Goal: Task Accomplishment & Management: Use online tool/utility

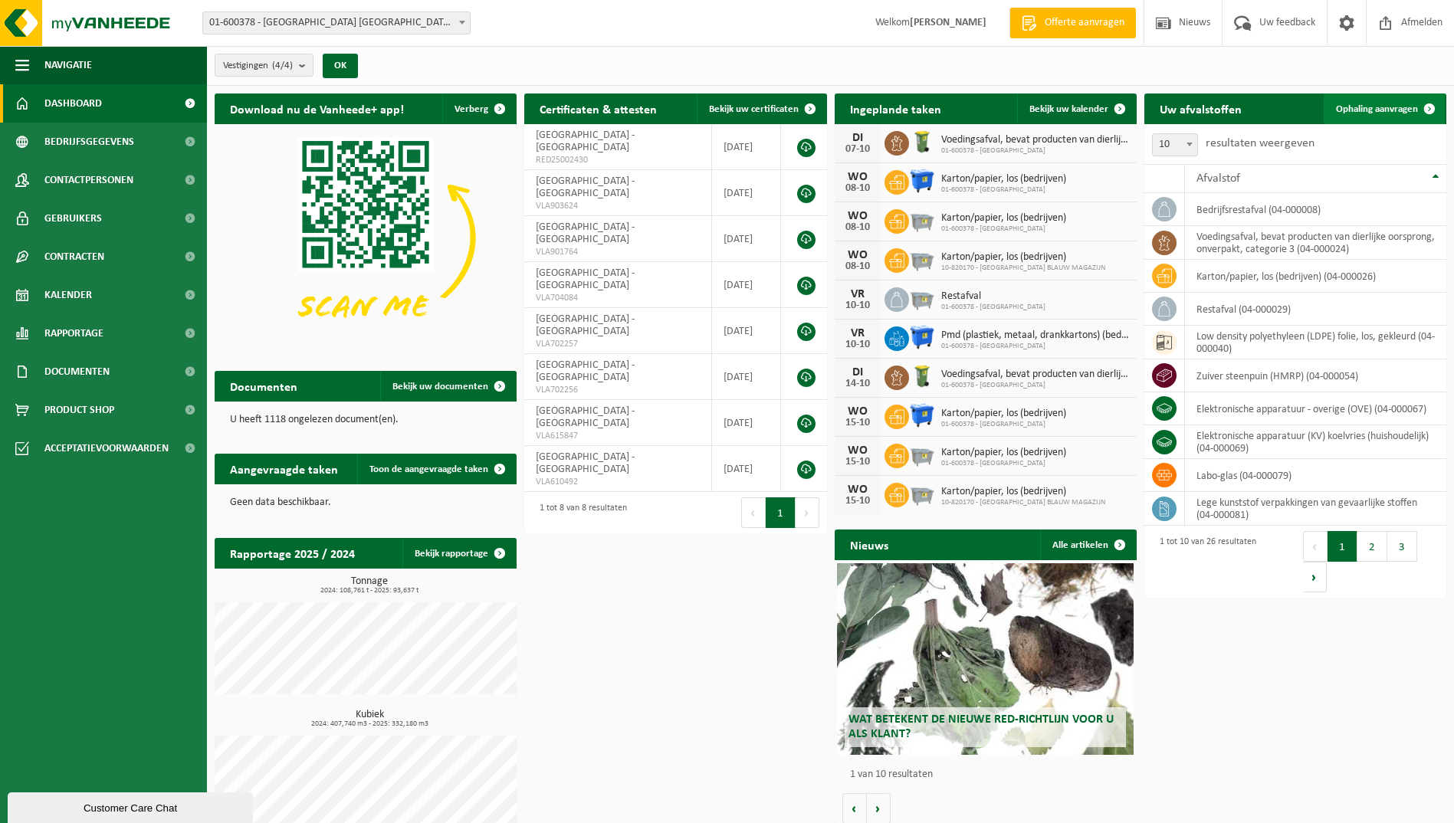
click at [1338, 100] on link "Ophaling aanvragen" at bounding box center [1384, 109] width 121 height 31
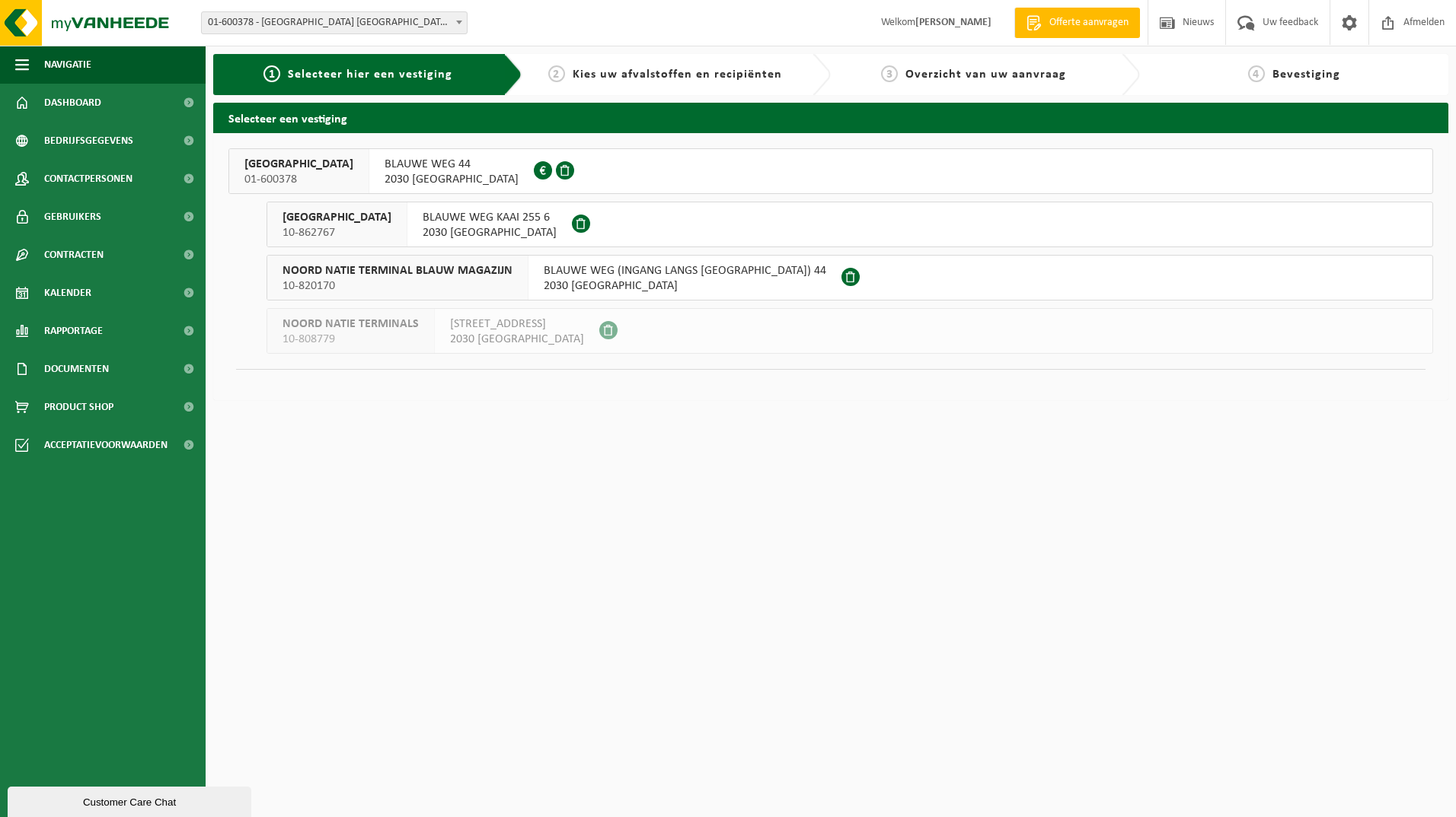
click at [257, 171] on span "NOORD NATIE TERMINAL NV" at bounding box center [299, 164] width 109 height 15
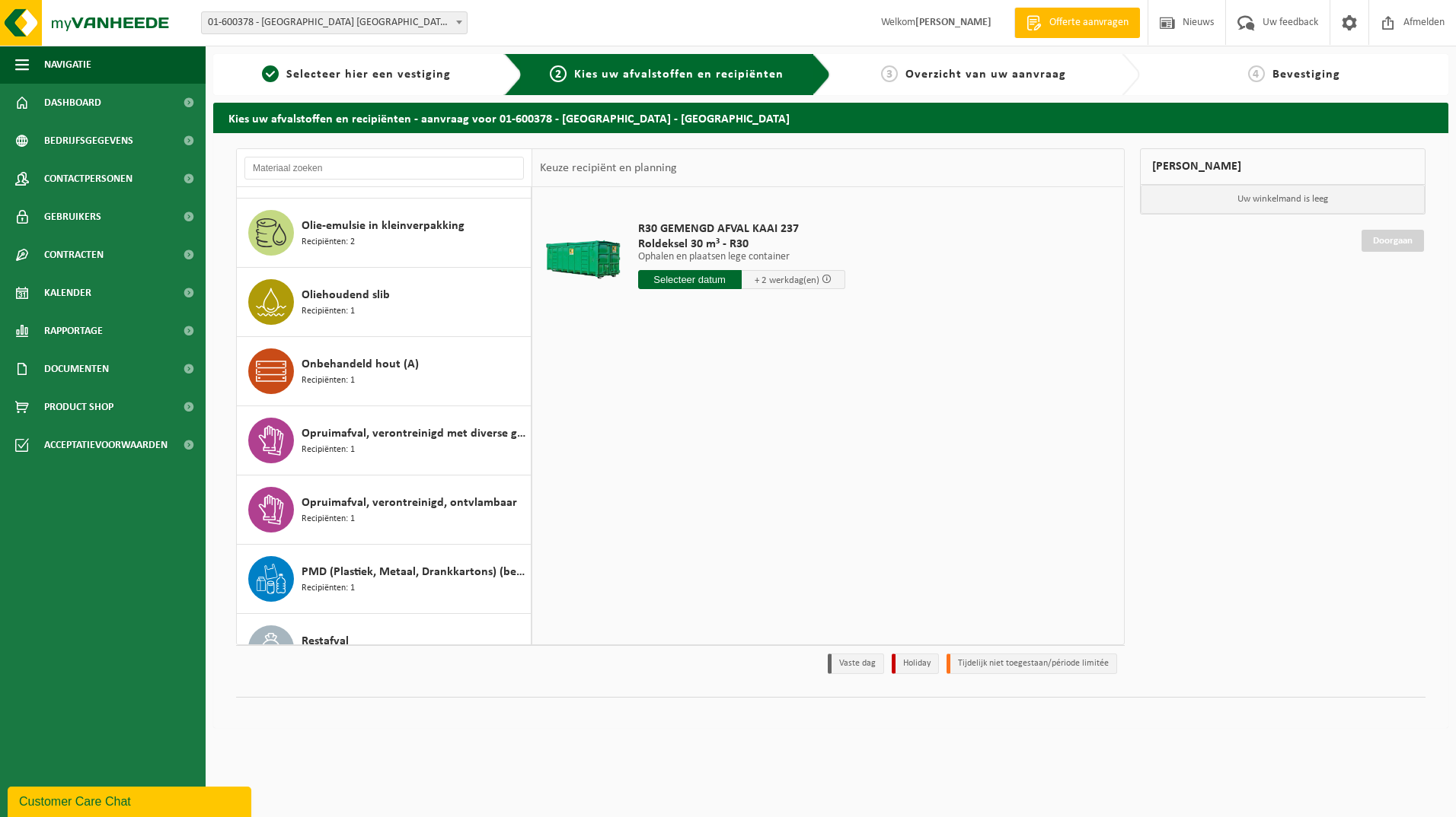
scroll to position [913, 0]
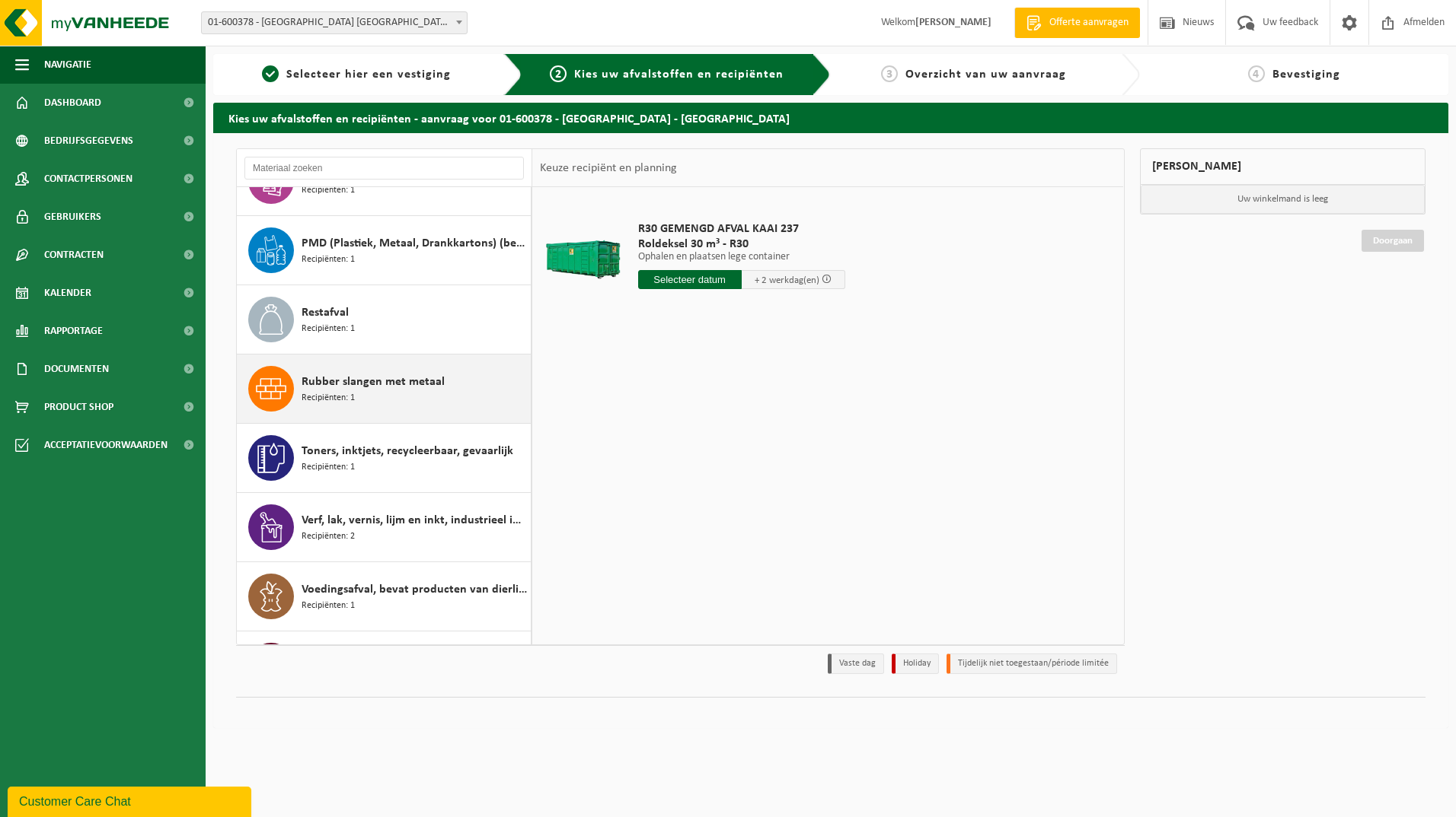
click at [298, 386] on div "Rubber slangen met metaal Recipiënten: 1" at bounding box center [383, 388] width 295 height 68
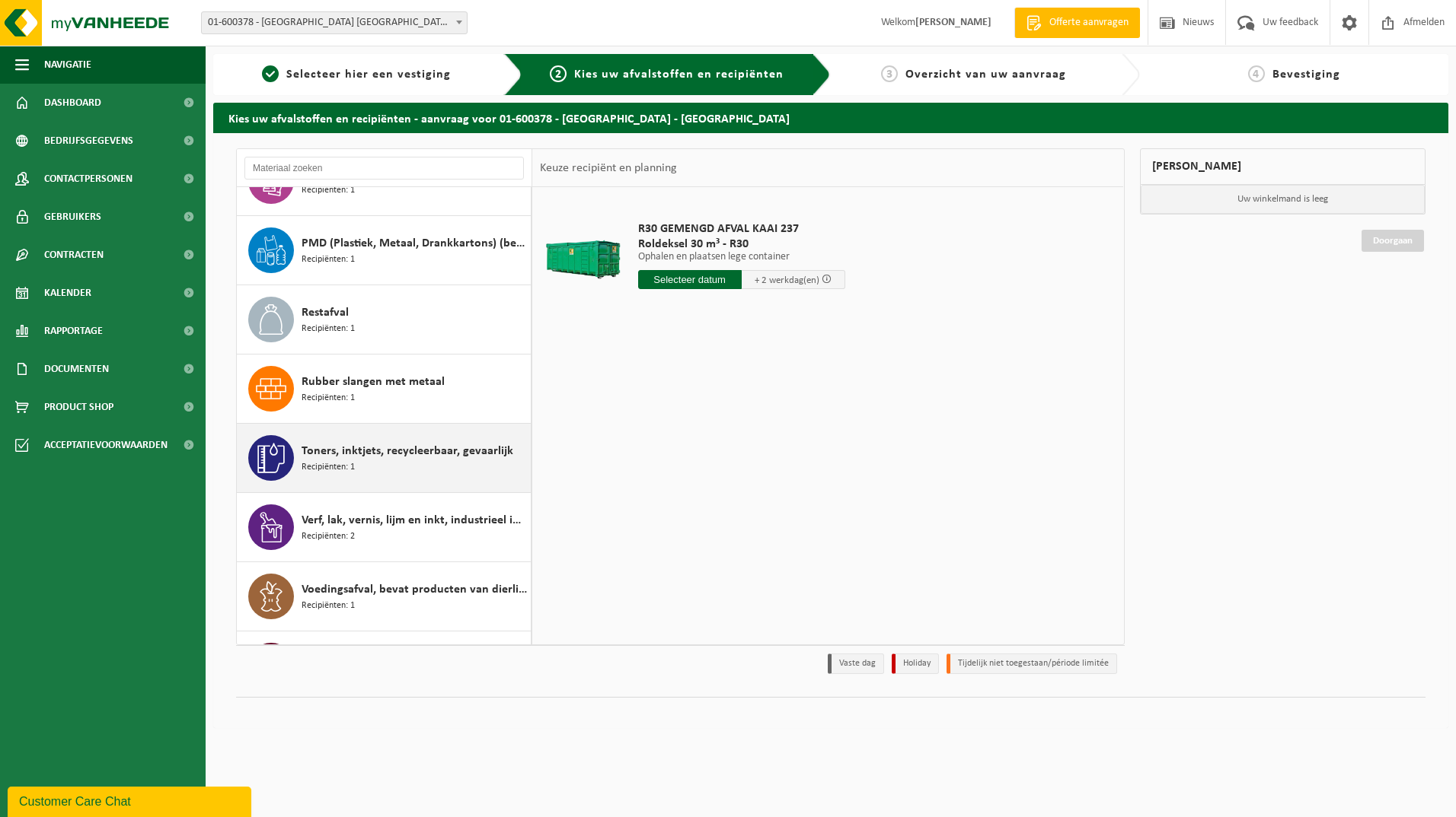
scroll to position [1273, 0]
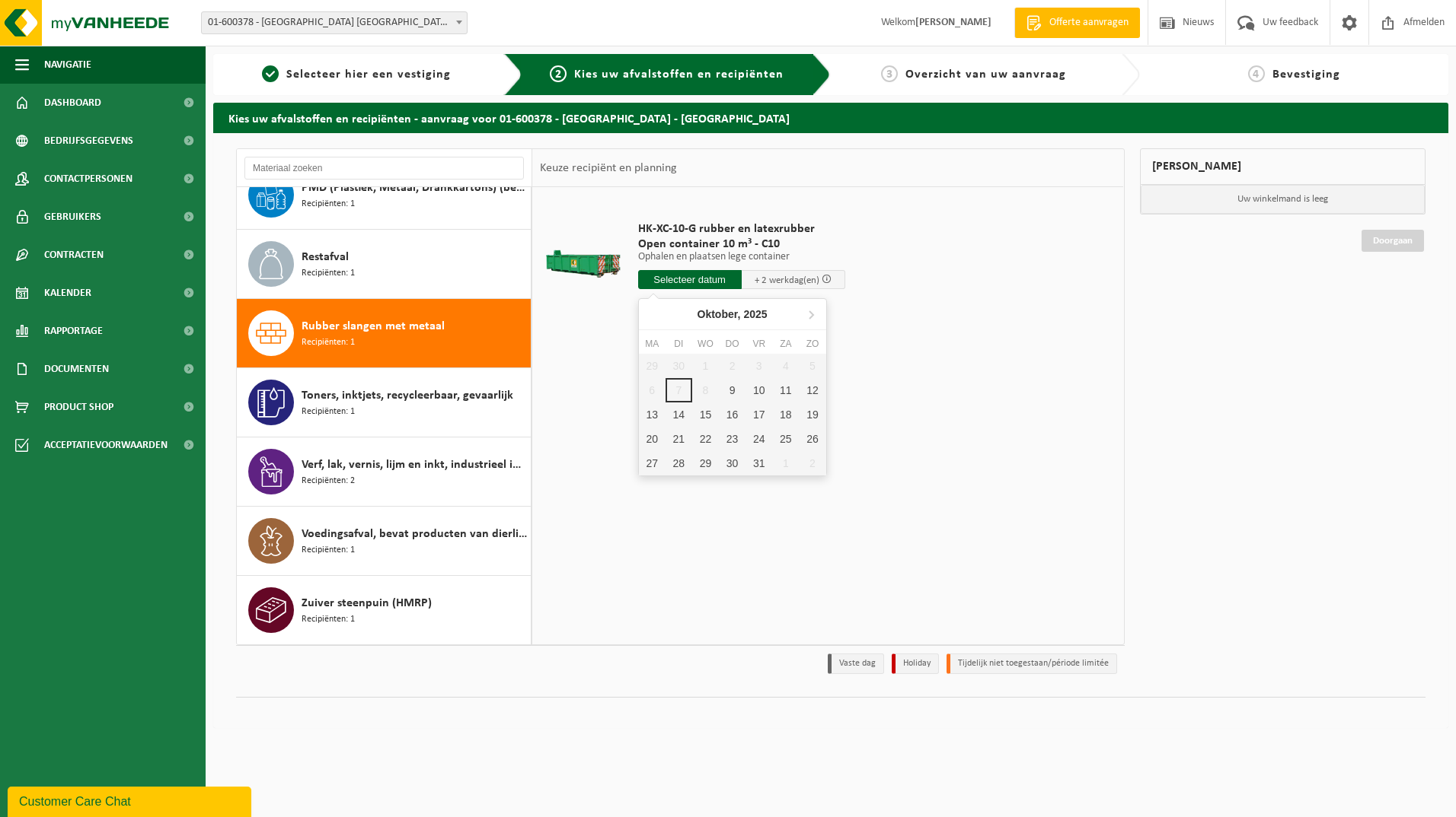
click at [679, 281] on input "text" at bounding box center [689, 279] width 103 height 19
click at [735, 393] on div "9" at bounding box center [732, 390] width 27 height 25
type input "Van 2025-10-09"
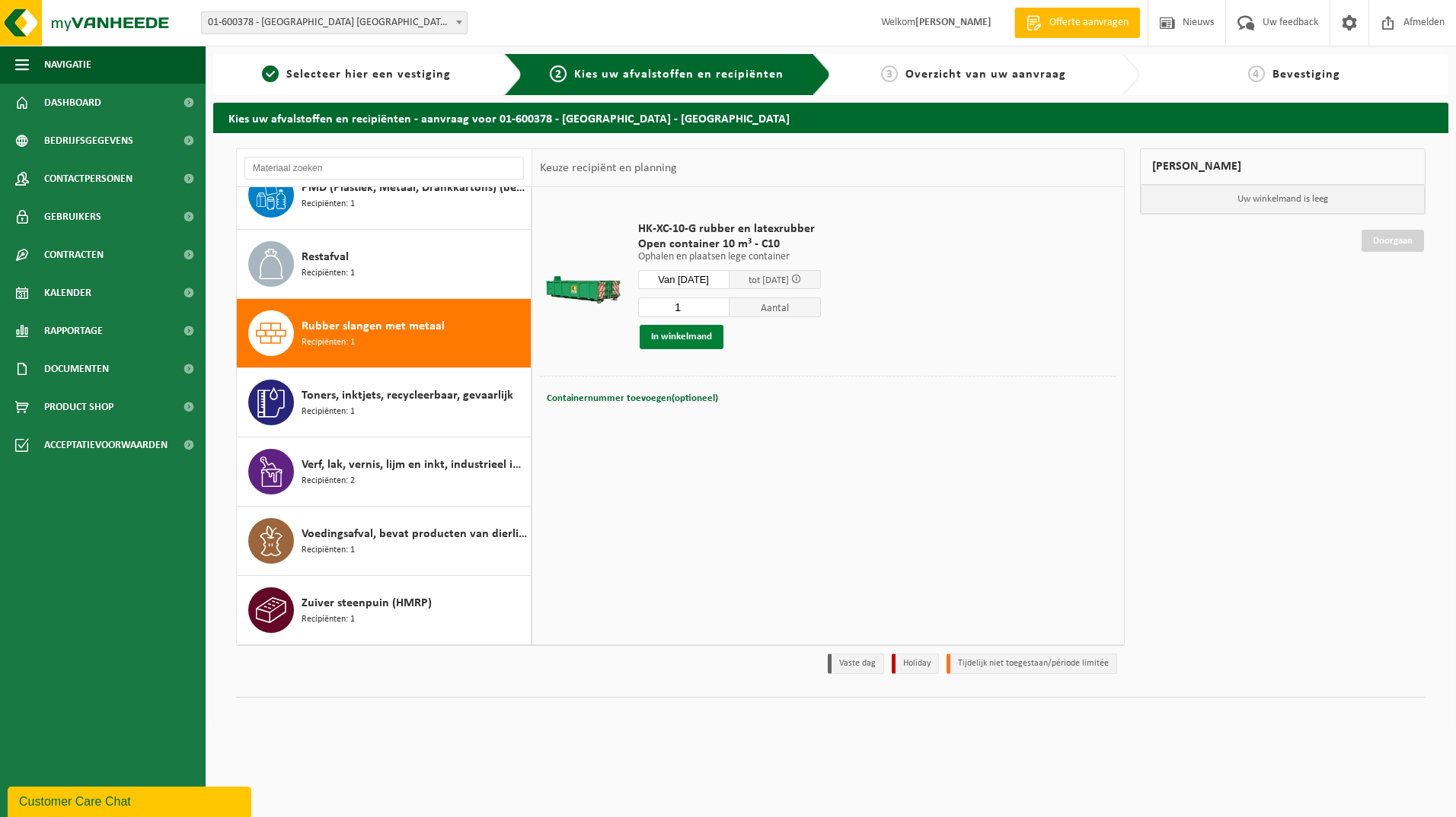
click at [676, 338] on button "In winkelmand" at bounding box center [681, 337] width 83 height 25
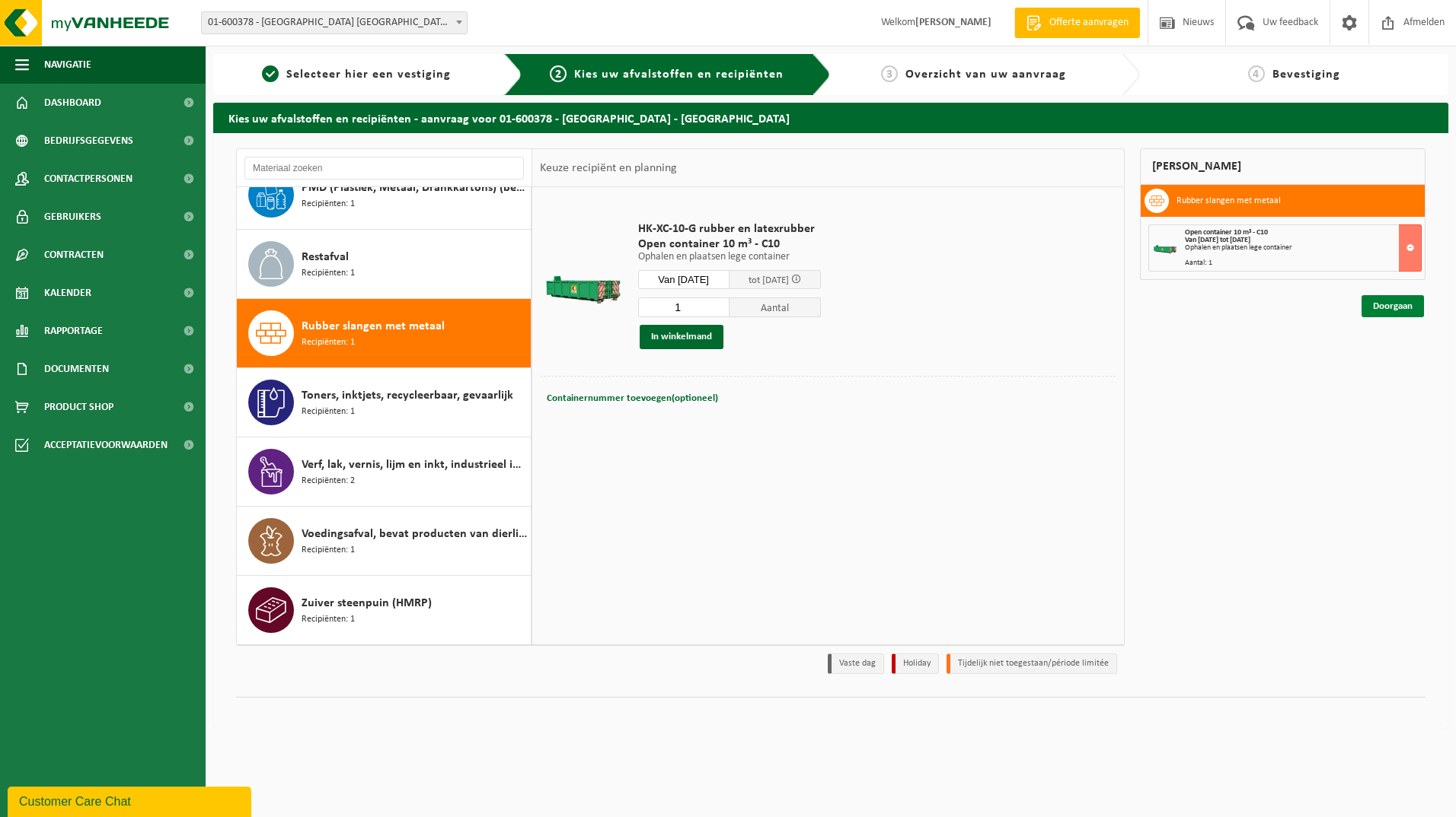
click at [1399, 309] on link "Doorgaan" at bounding box center [1391, 306] width 63 height 22
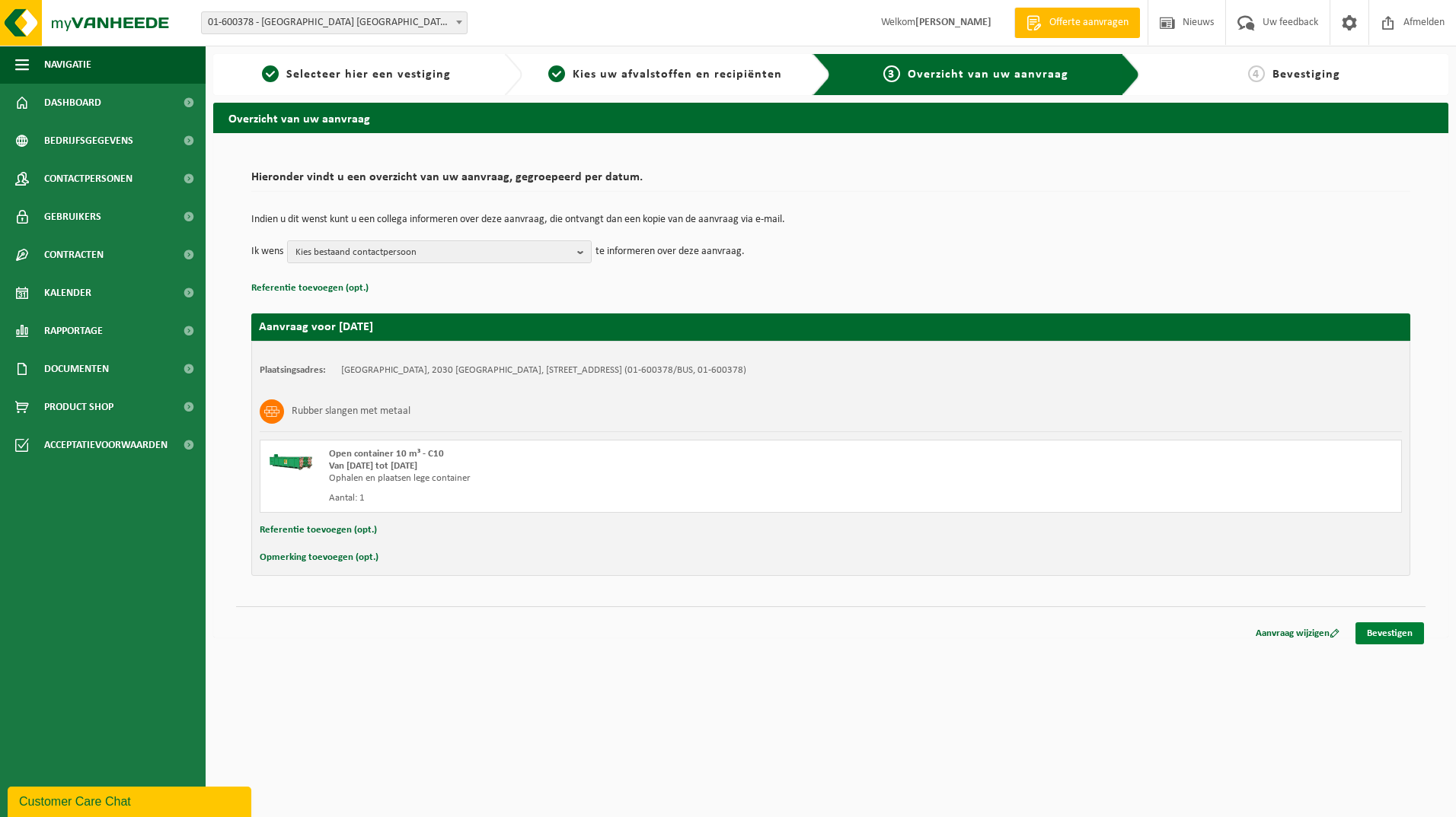
click at [1387, 633] on link "Bevestigen" at bounding box center [1388, 633] width 69 height 22
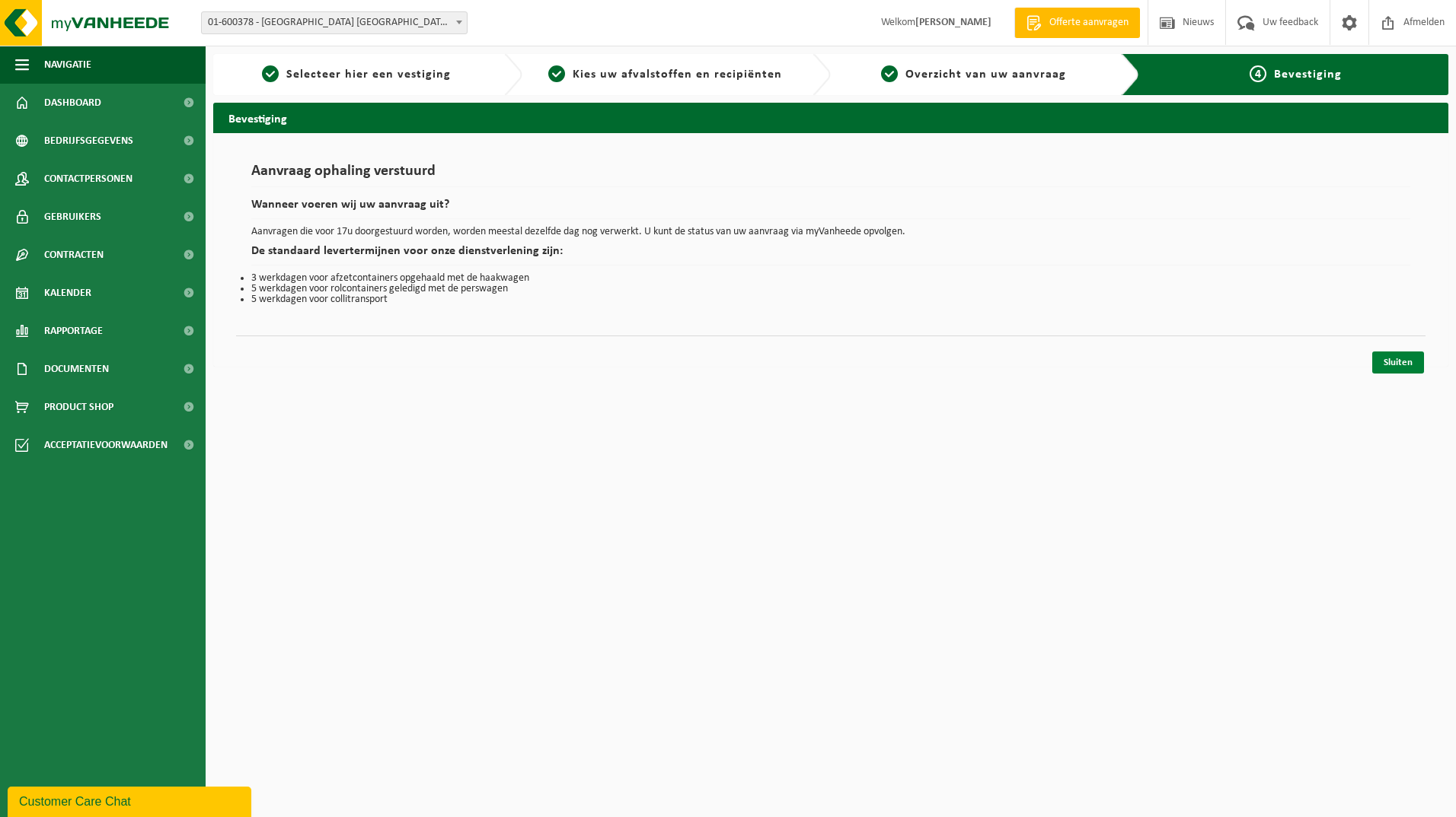
click at [1401, 362] on link "Sluiten" at bounding box center [1397, 362] width 52 height 22
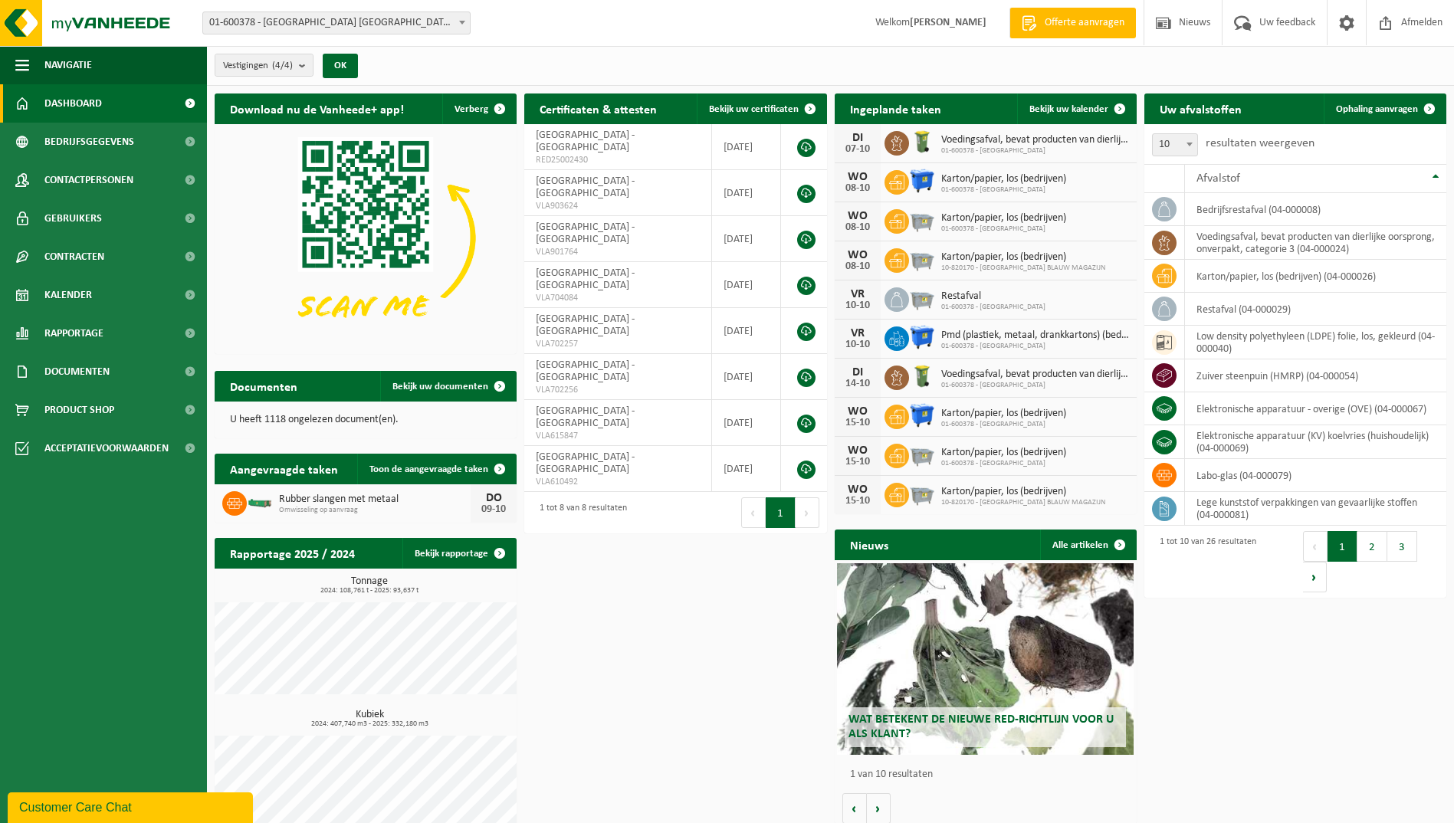
click at [583, 109] on h2 "Certificaten & attesten" at bounding box center [598, 109] width 148 height 30
click at [731, 110] on span "Bekijk uw certificaten" at bounding box center [754, 109] width 90 height 10
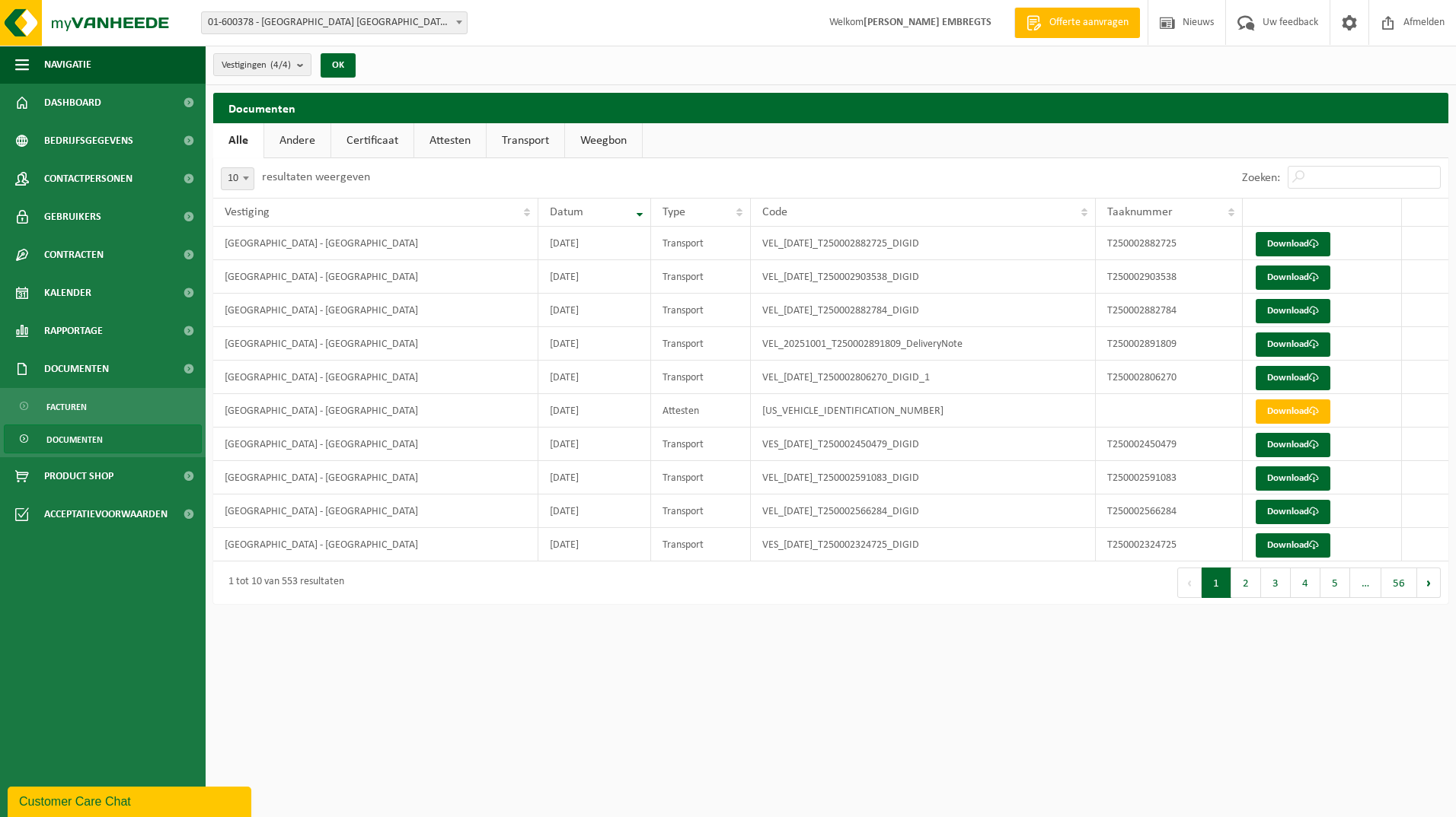
click at [402, 137] on link "Certificaat" at bounding box center [371, 140] width 82 height 35
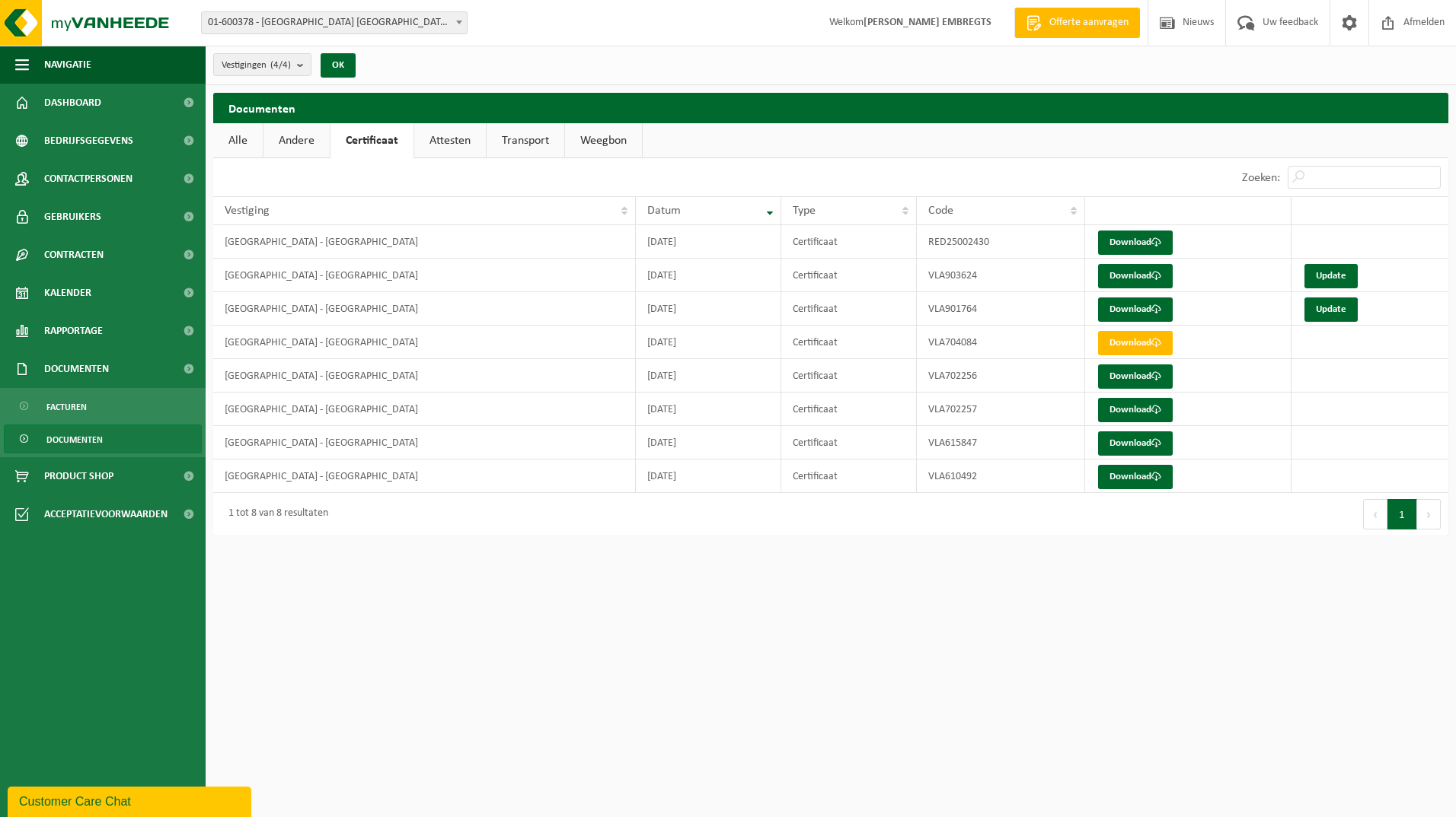
click at [453, 145] on link "Attesten" at bounding box center [450, 140] width 72 height 35
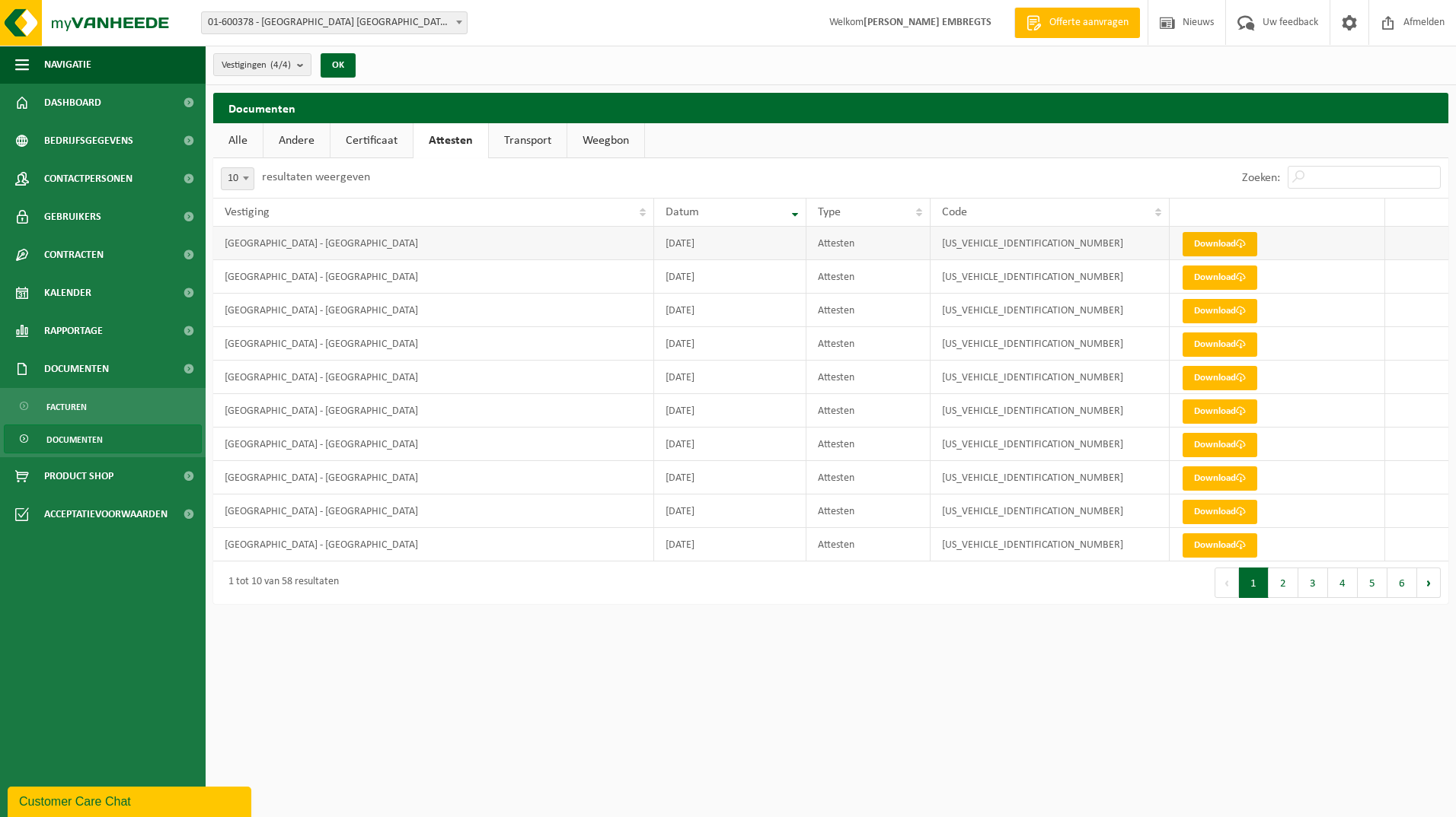
click at [1207, 242] on link "Download" at bounding box center [1219, 244] width 74 height 25
